Goal: Information Seeking & Learning: Learn about a topic

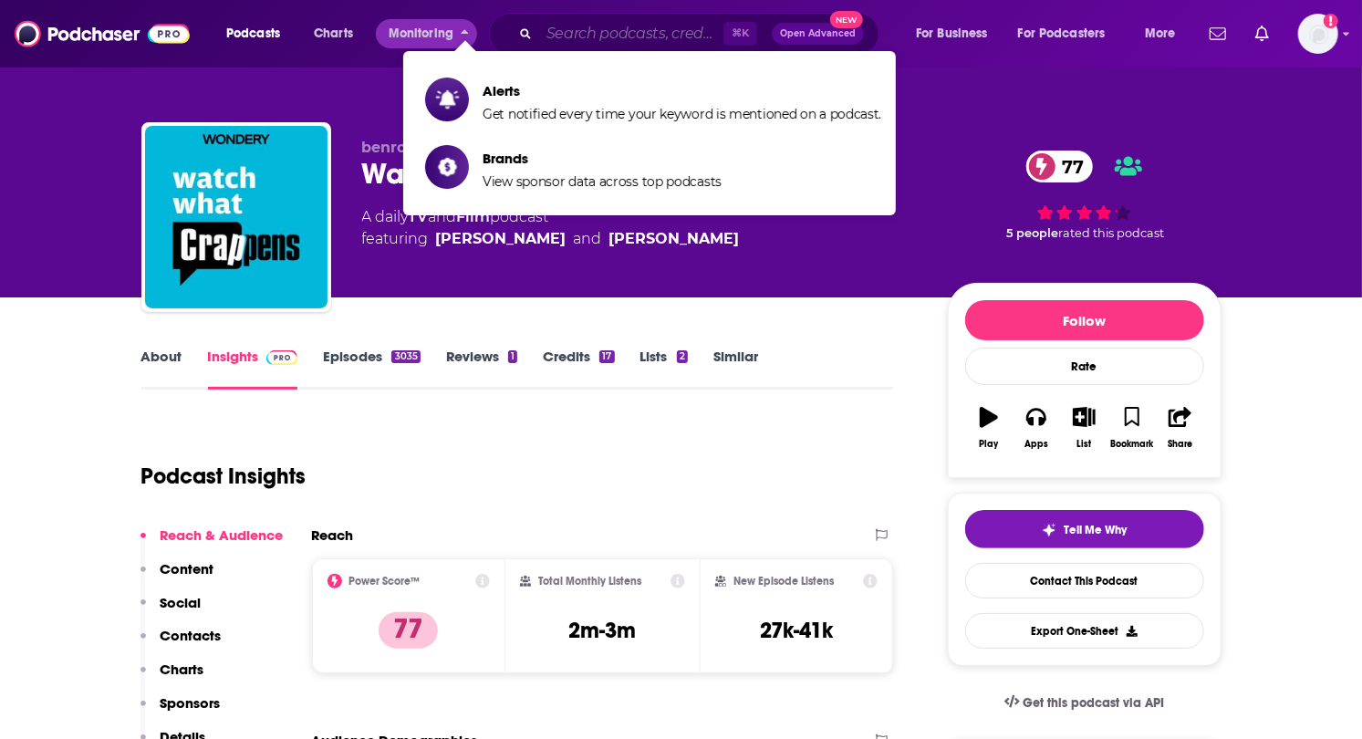
click at [592, 25] on input "Search podcasts, credits, & more..." at bounding box center [631, 33] width 184 height 29
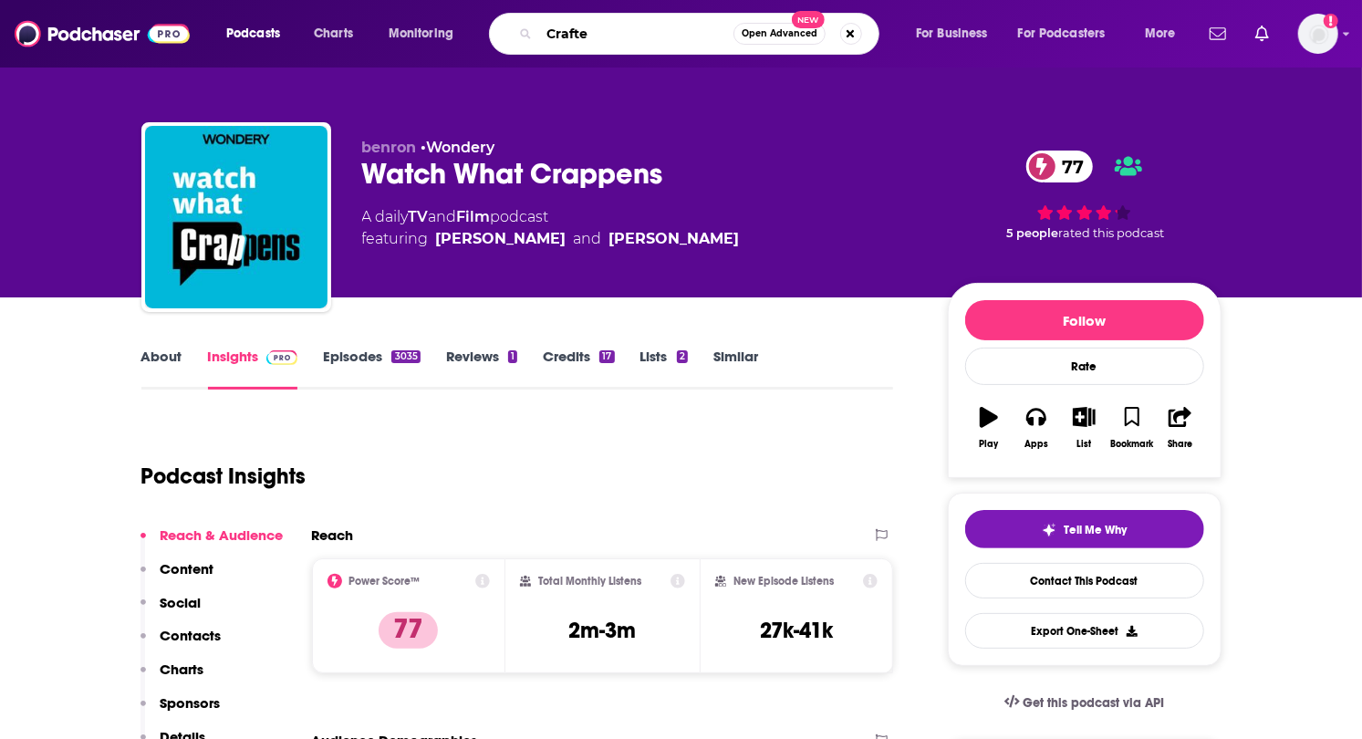
type input "Crafted"
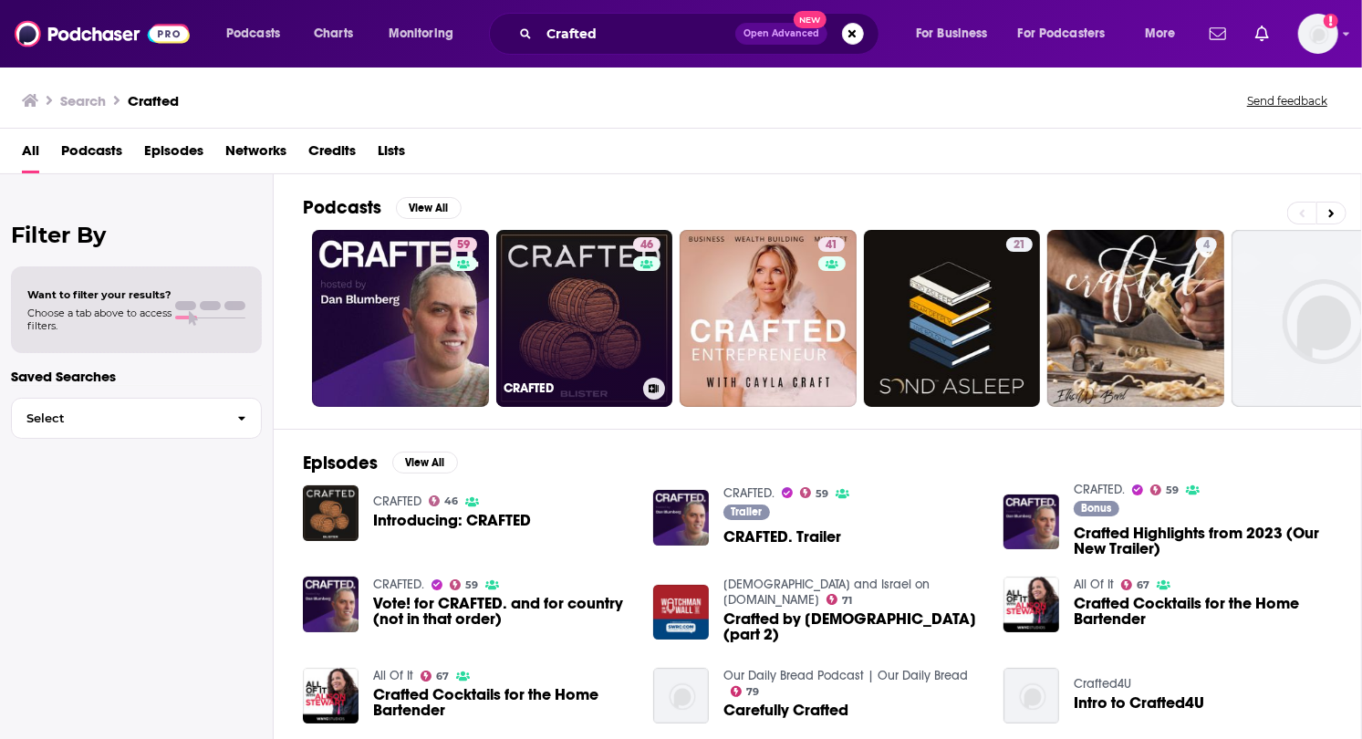
click at [538, 279] on link "46 CRAFTED" at bounding box center [584, 318] width 177 height 177
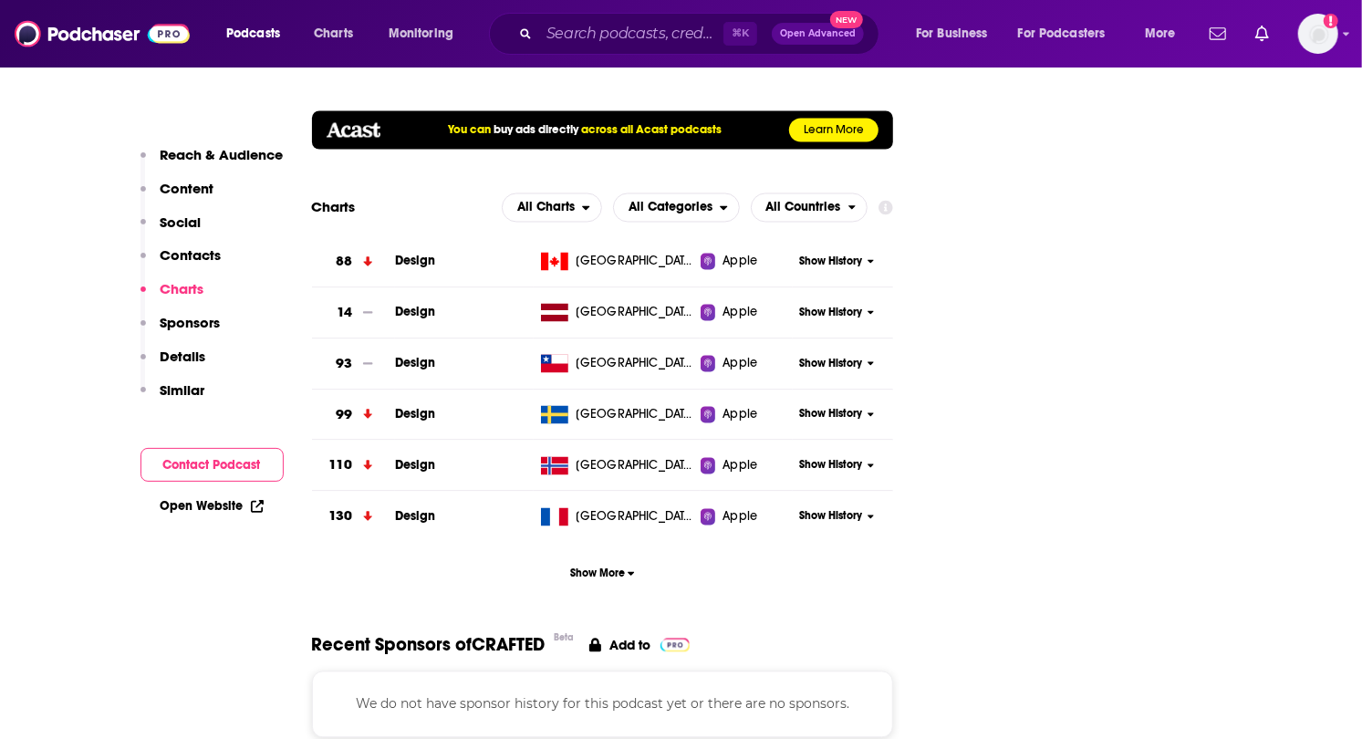
scroll to position [2013, 0]
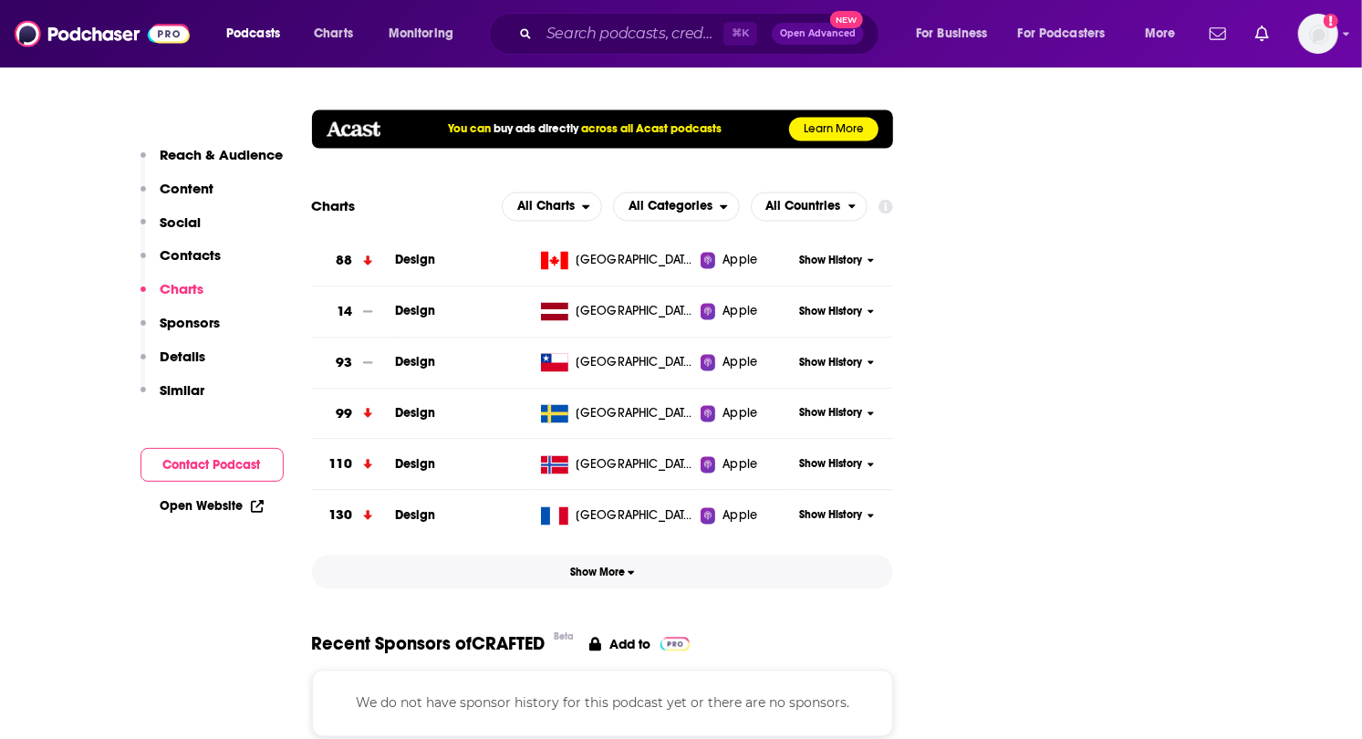
click at [617, 566] on span "Show More" at bounding box center [602, 572] width 65 height 13
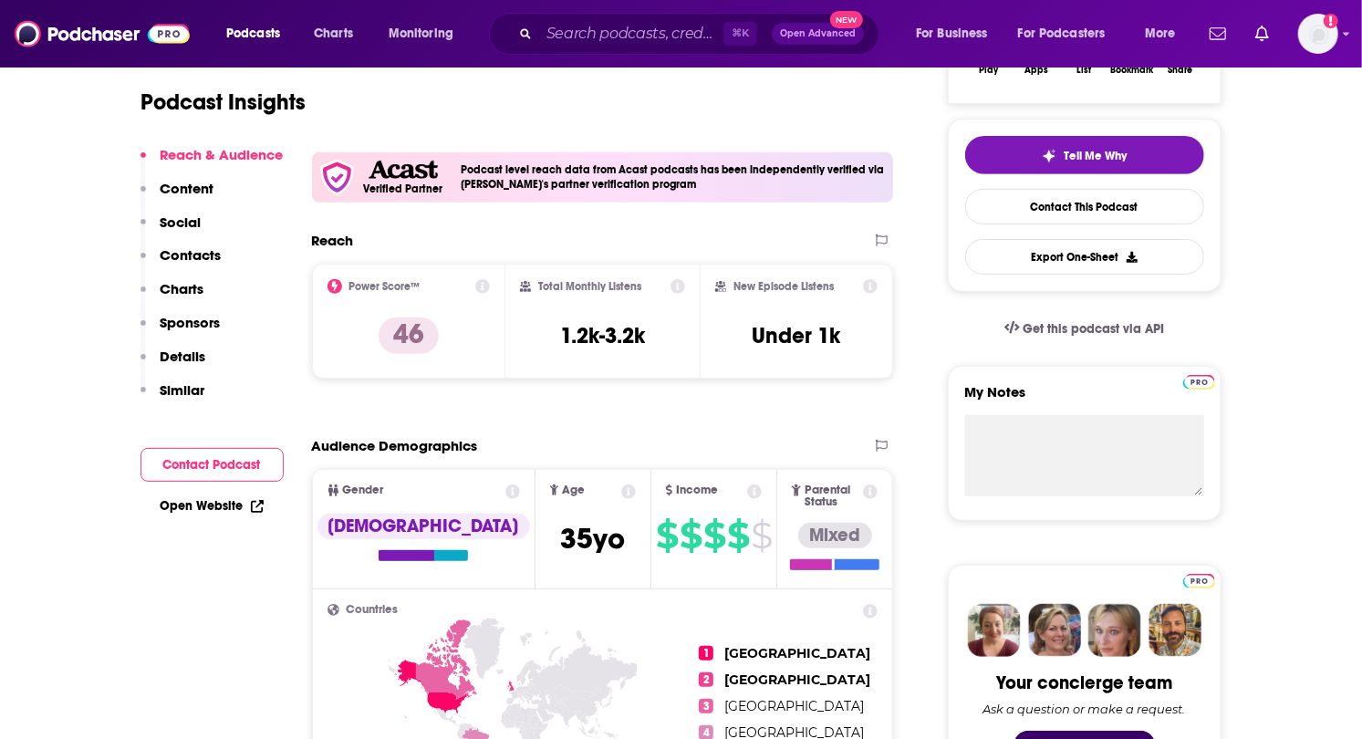
scroll to position [378, 0]
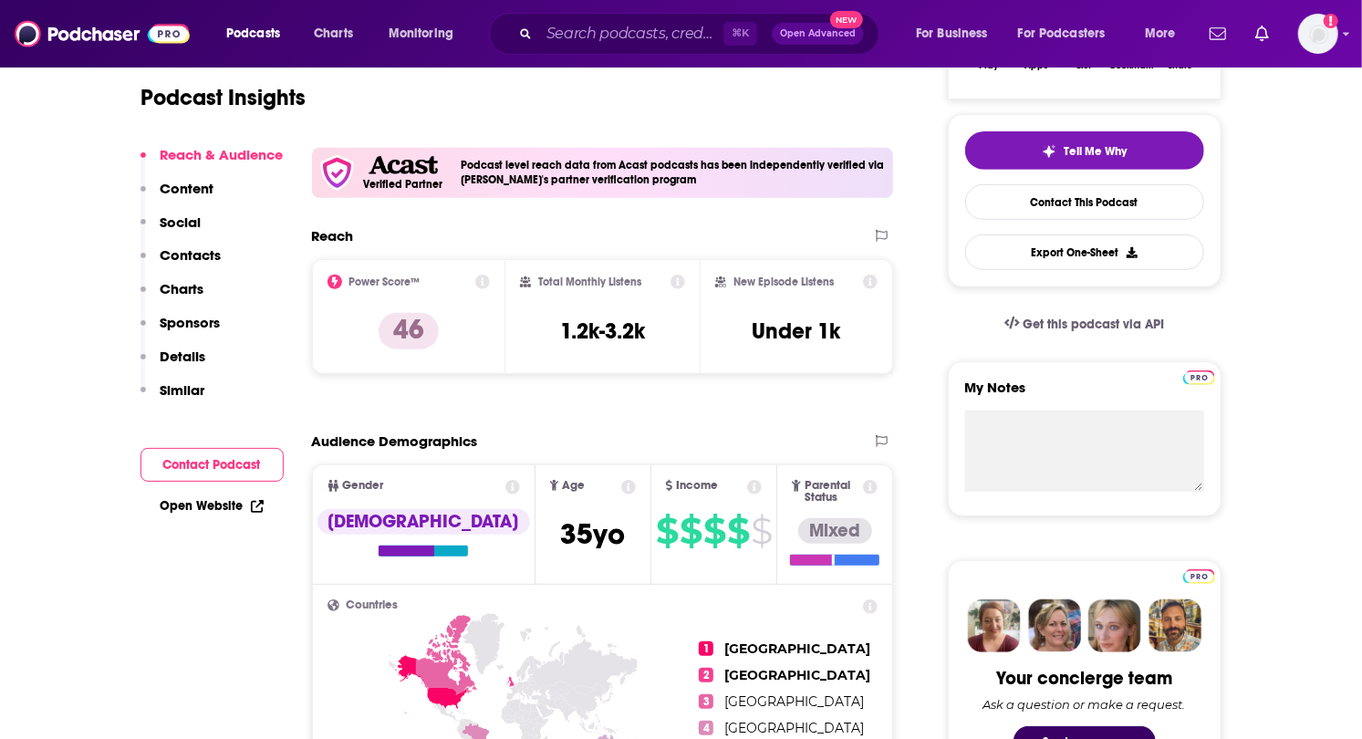
click at [189, 187] on p "Content" at bounding box center [188, 188] width 54 height 17
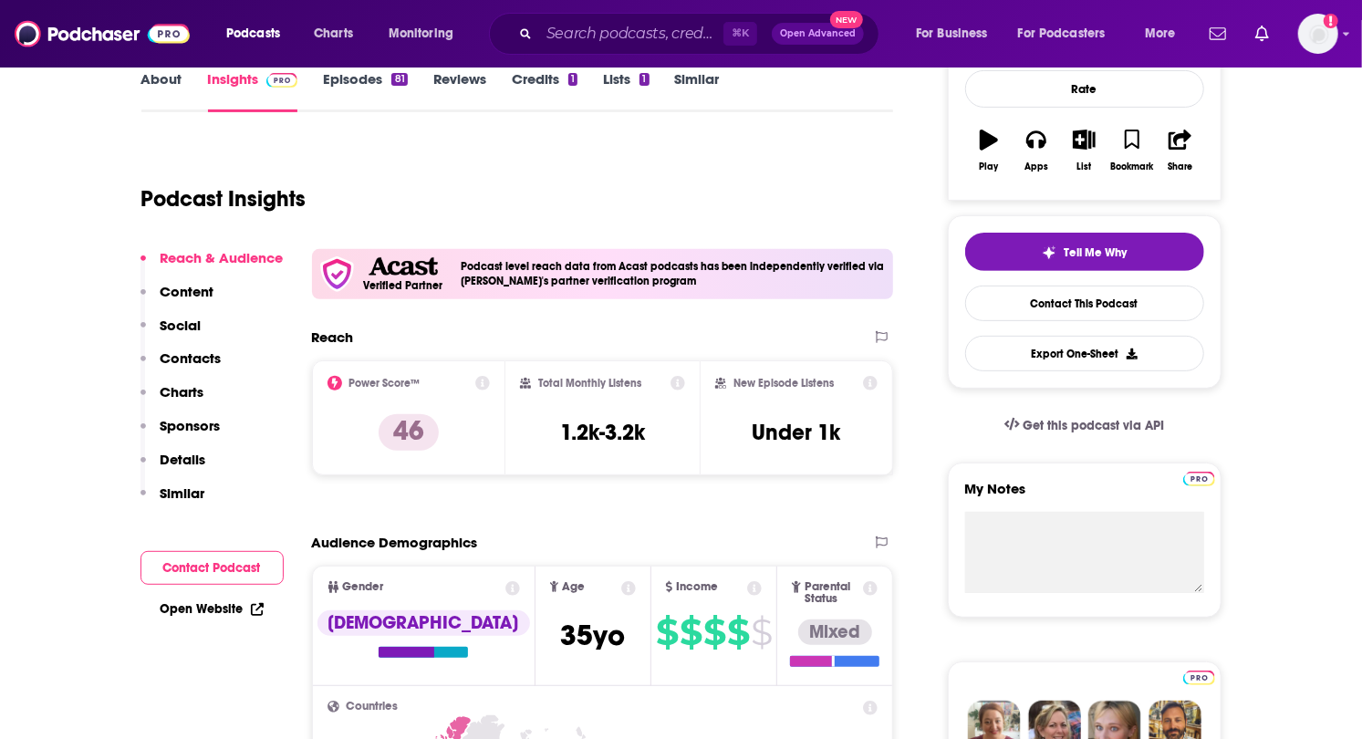
scroll to position [0, 0]
